Goal: Information Seeking & Learning: Find specific fact

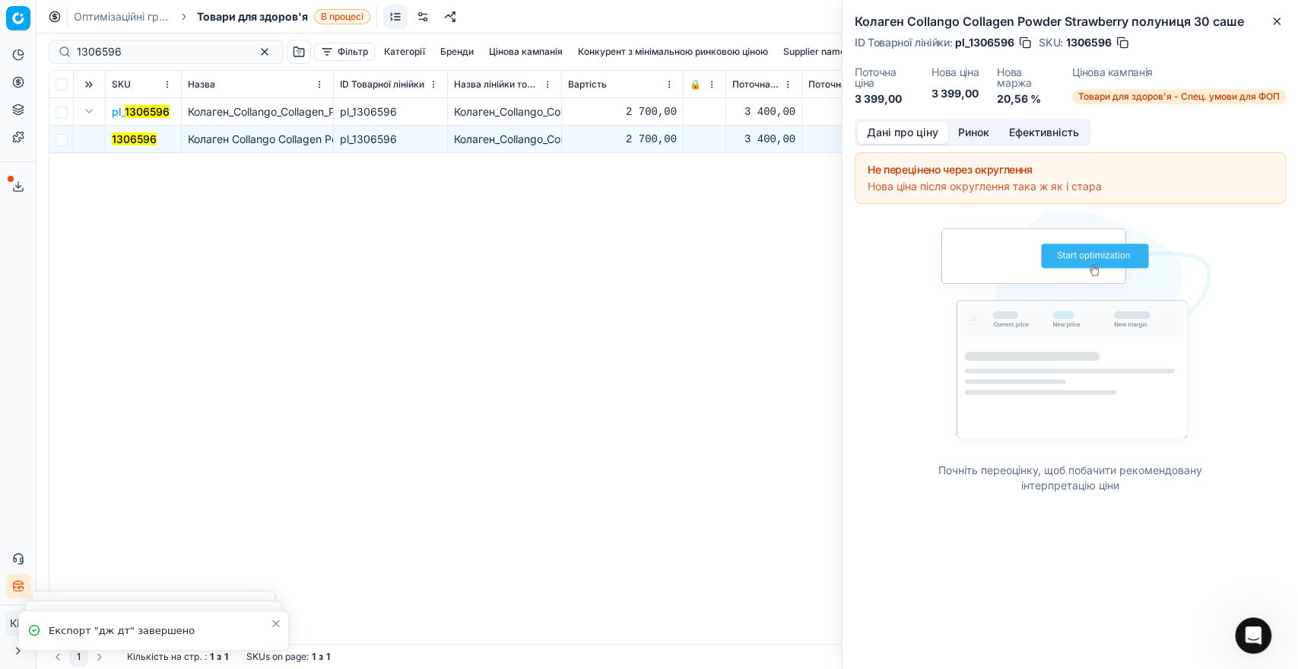
click at [55, 52] on div "1306596" at bounding box center [166, 52] width 235 height 24
paste input "1202594"
drag, startPoint x: 59, startPoint y: 39, endPoint x: 43, endPoint y: 35, distance: 17.2
click at [43, 35] on div "13065961202594 Фільтр Категорії [PERSON_NAME] кампанія Конкурент з мінімальною …" at bounding box center [668, 350] width 1262 height 635
type input "1202594"
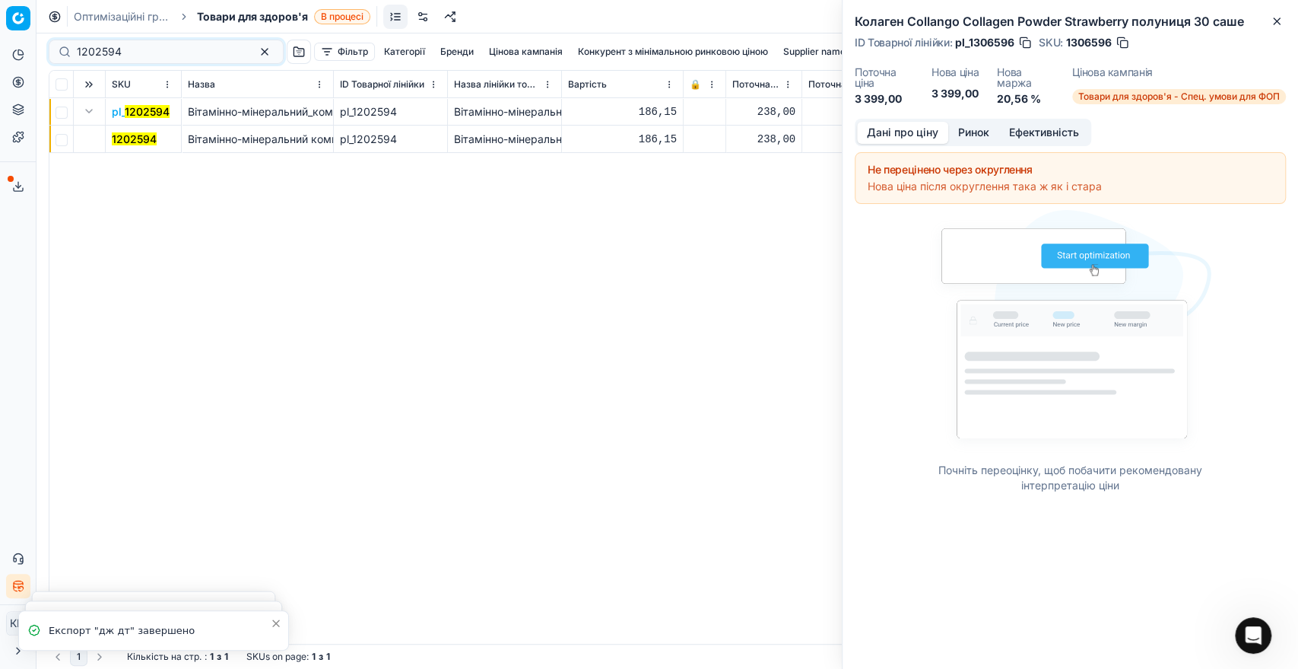
click at [142, 142] on mark "1202594" at bounding box center [134, 138] width 45 height 13
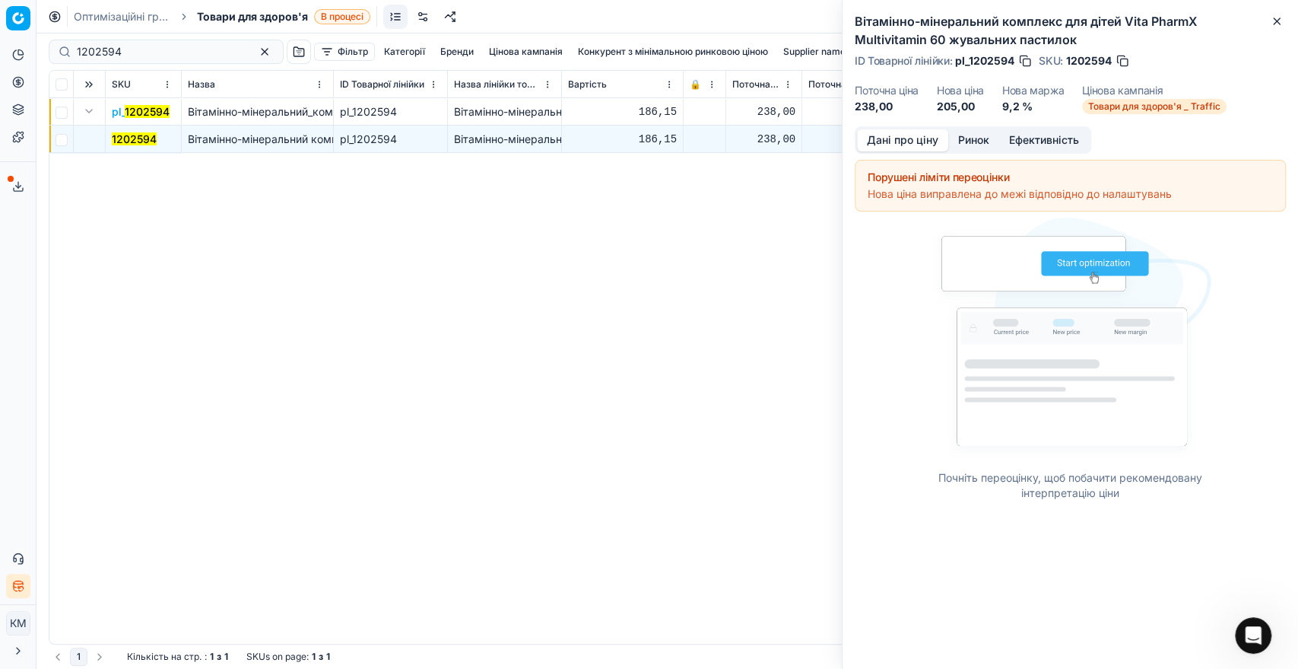
click at [963, 141] on button "Ринок" at bounding box center [974, 140] width 51 height 22
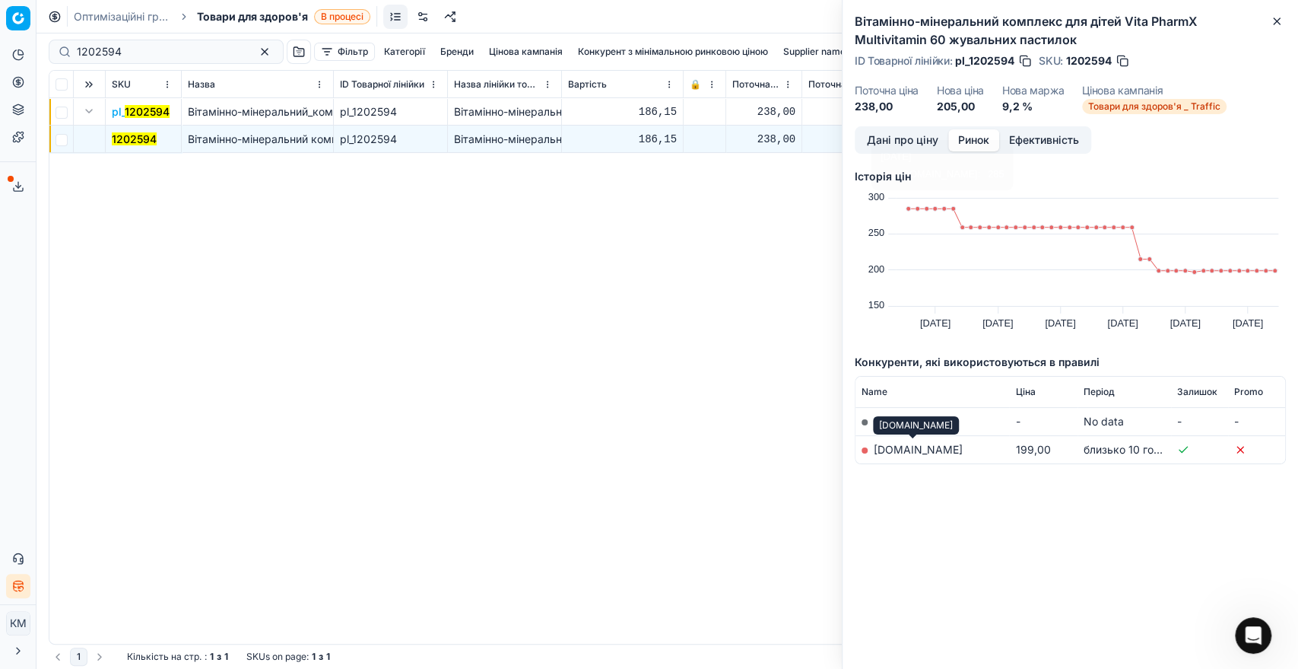
click at [911, 455] on link "[DOMAIN_NAME]" at bounding box center [918, 449] width 89 height 13
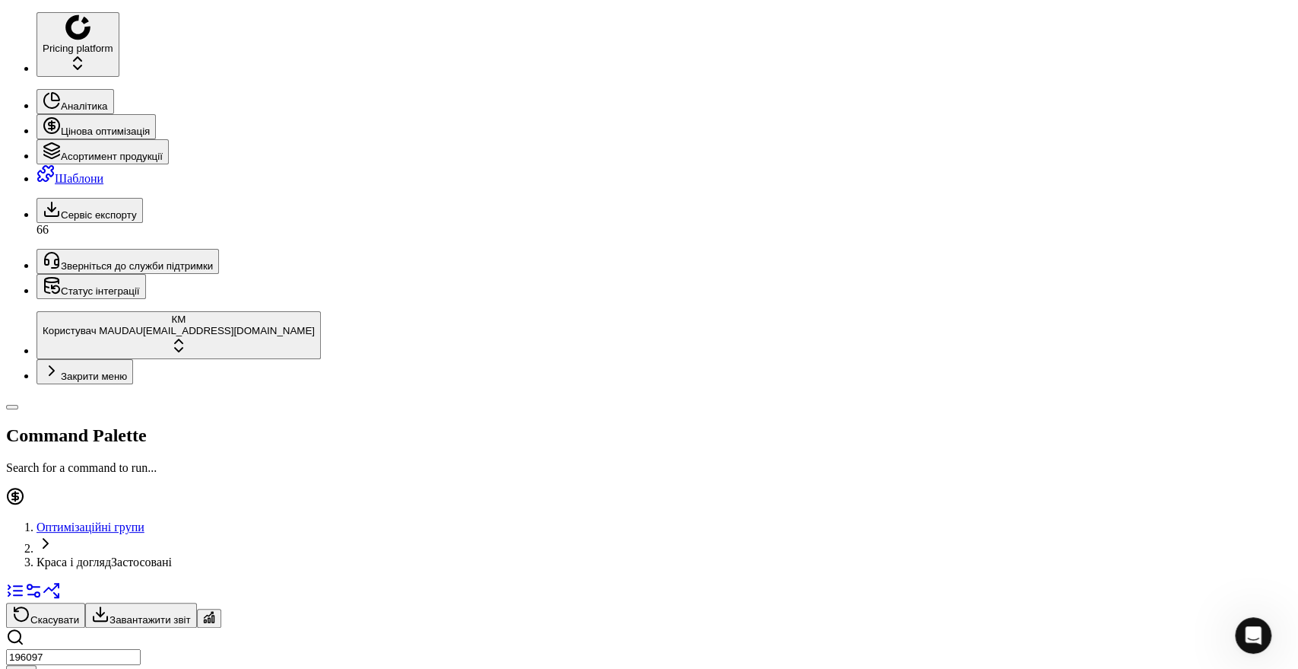
click at [75, 628] on div "196097" at bounding box center [649, 659] width 1286 height 62
paste input "93485"
type input "93485"
